Goal: Task Accomplishment & Management: Manage account settings

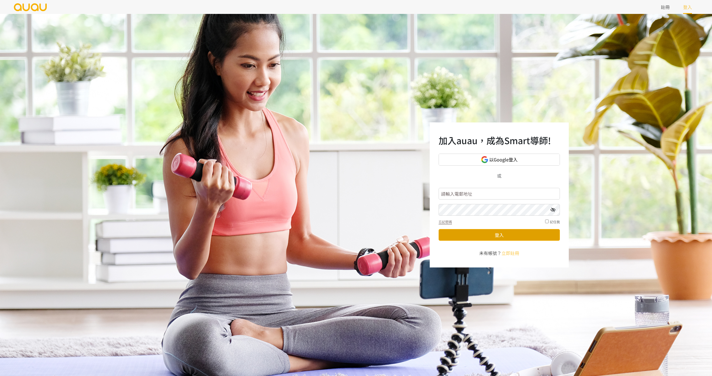
type input "[EMAIL_ADDRESS][DOMAIN_NAME]"
click at [492, 237] on button "登入" at bounding box center [498, 235] width 121 height 12
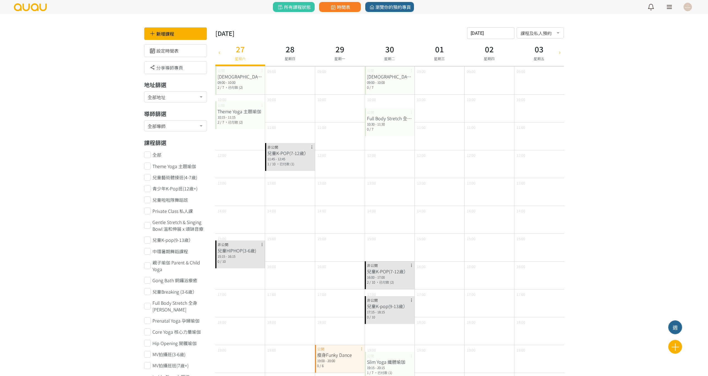
click at [672, 8] on link at bounding box center [669, 7] width 14 height 14
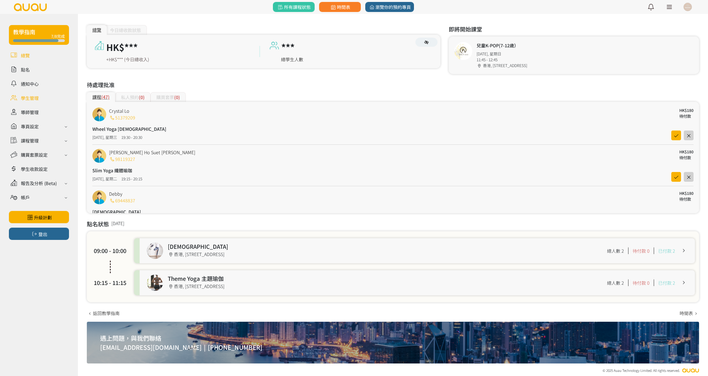
click at [33, 98] on link at bounding box center [39, 98] width 60 height 10
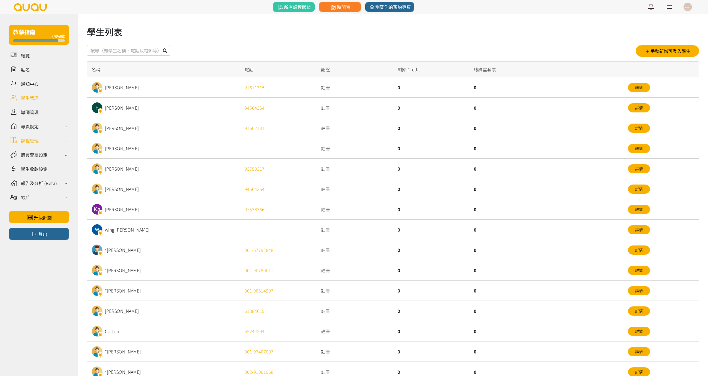
click at [37, 140] on div "課程管理" at bounding box center [30, 140] width 18 height 7
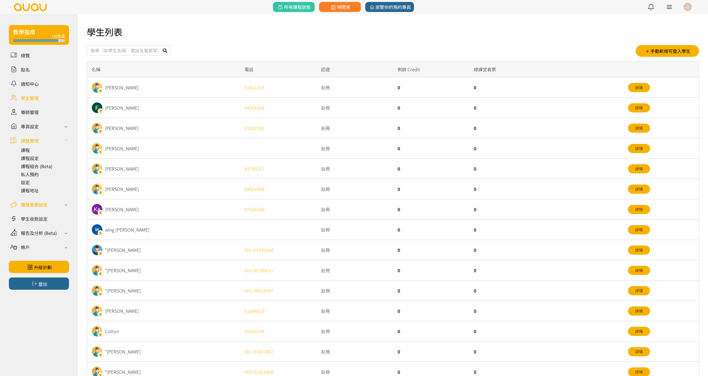
click at [61, 204] on div "購買套票設定" at bounding box center [39, 204] width 60 height 10
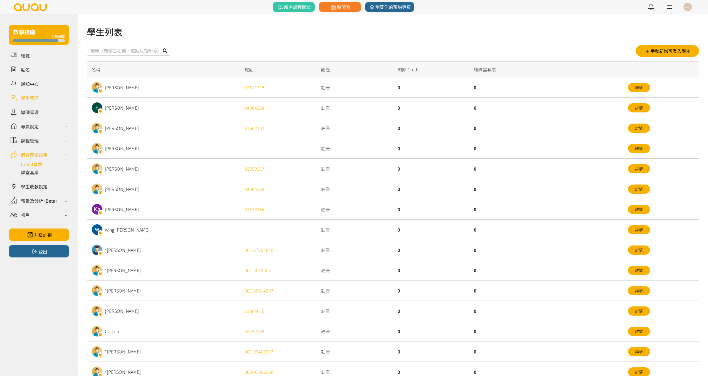
click at [39, 163] on link at bounding box center [45, 164] width 48 height 7
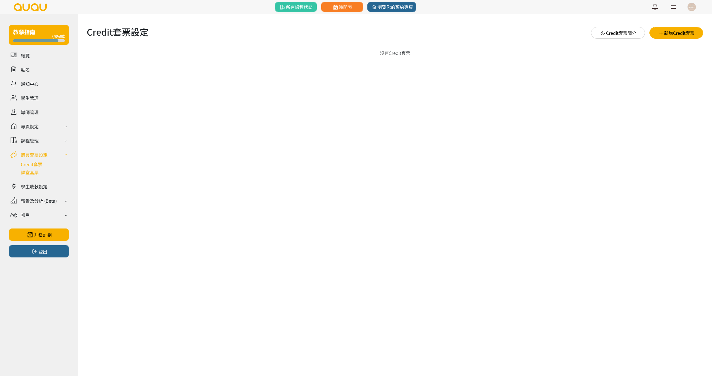
click at [37, 172] on link at bounding box center [45, 172] width 48 height 7
